Goal: Information Seeking & Learning: Learn about a topic

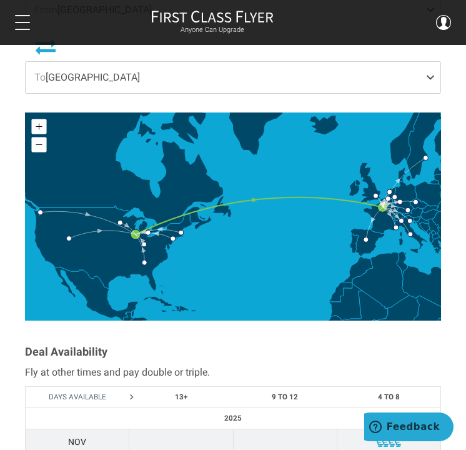
scroll to position [500, 0]
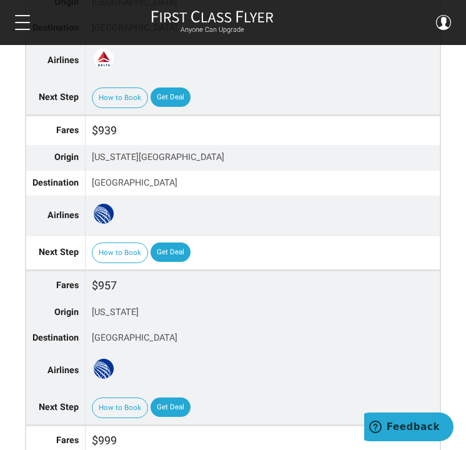
scroll to position [1313, 0]
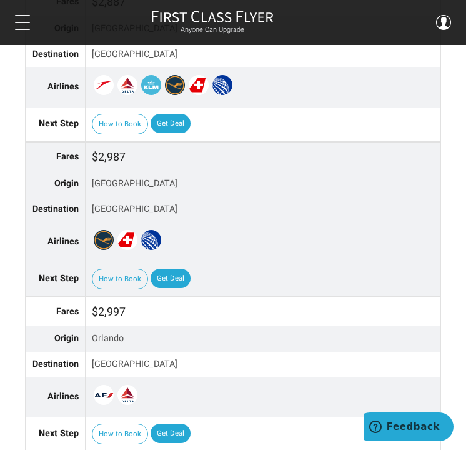
scroll to position [1500, 0]
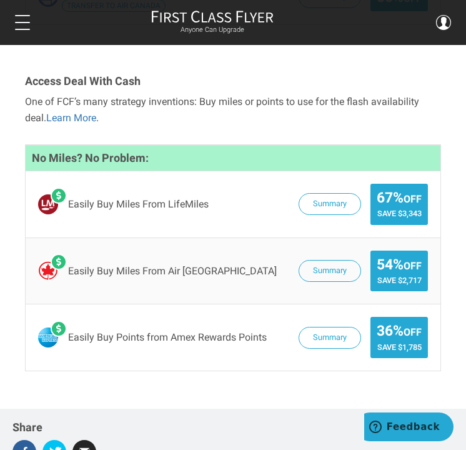
scroll to position [1563, 0]
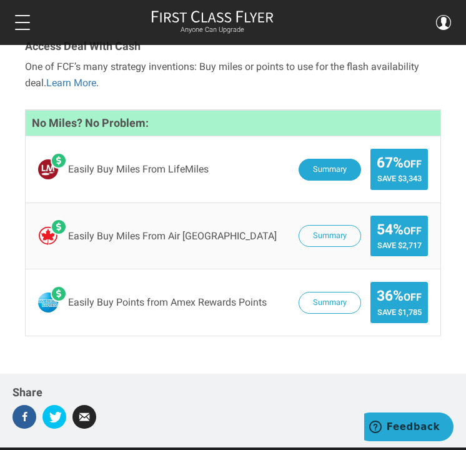
click at [324, 159] on button "Summary" at bounding box center [330, 170] width 63 height 22
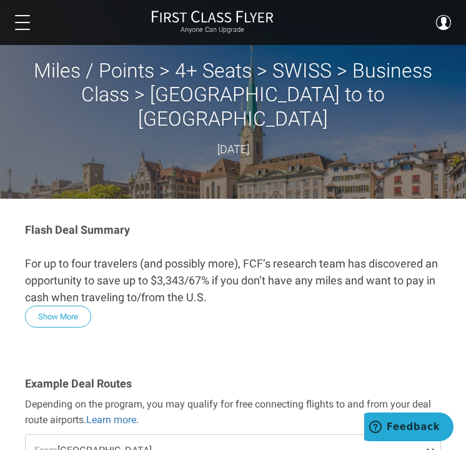
scroll to position [0, 0]
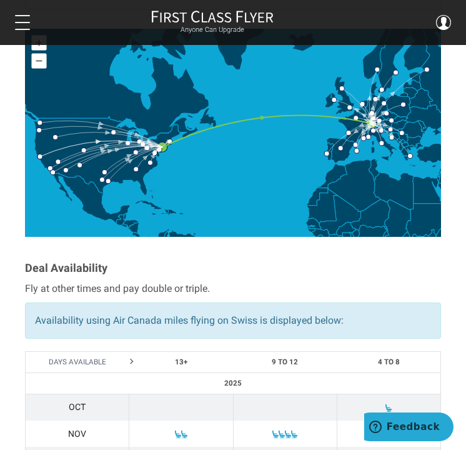
scroll to position [500, 0]
